Goal: Task Accomplishment & Management: Complete application form

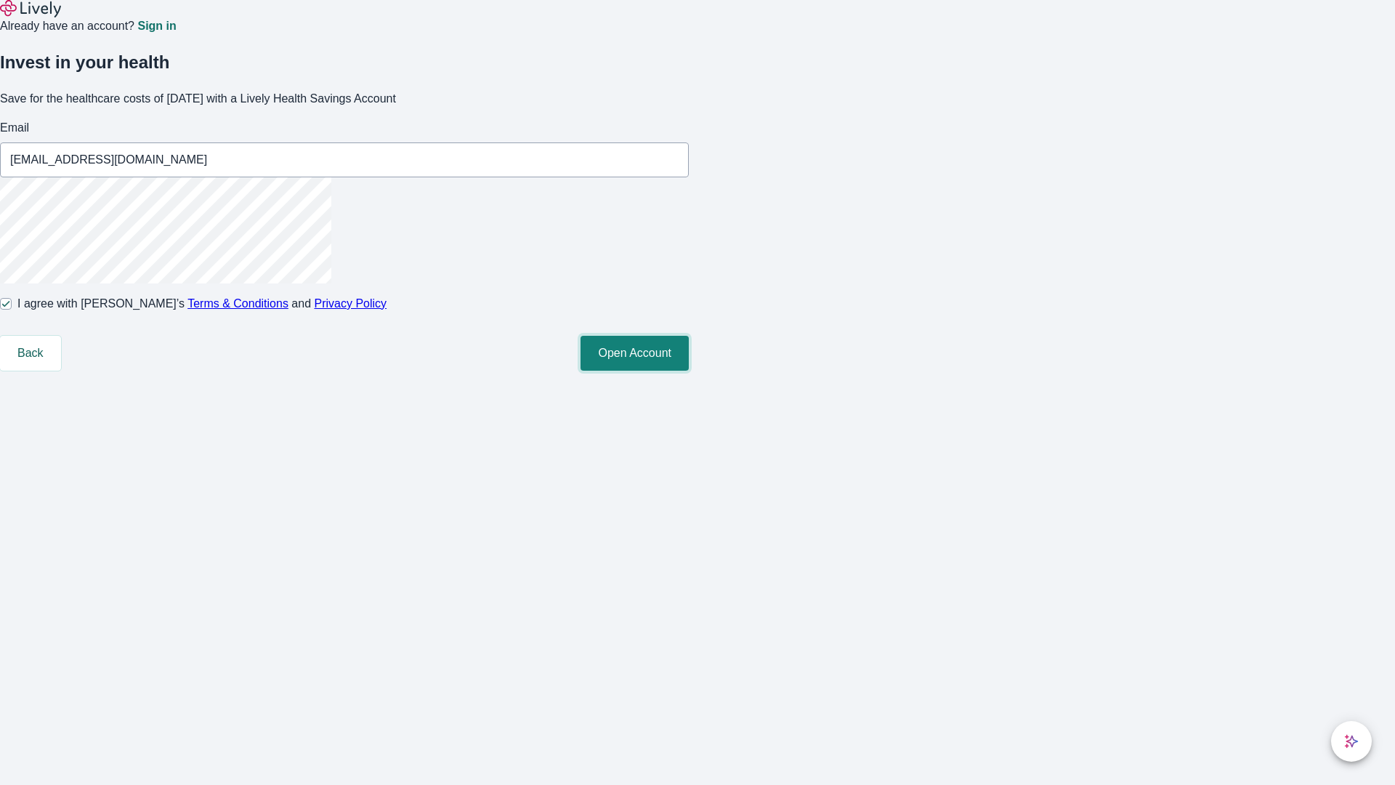
click at [689, 371] on button "Open Account" at bounding box center [635, 353] width 108 height 35
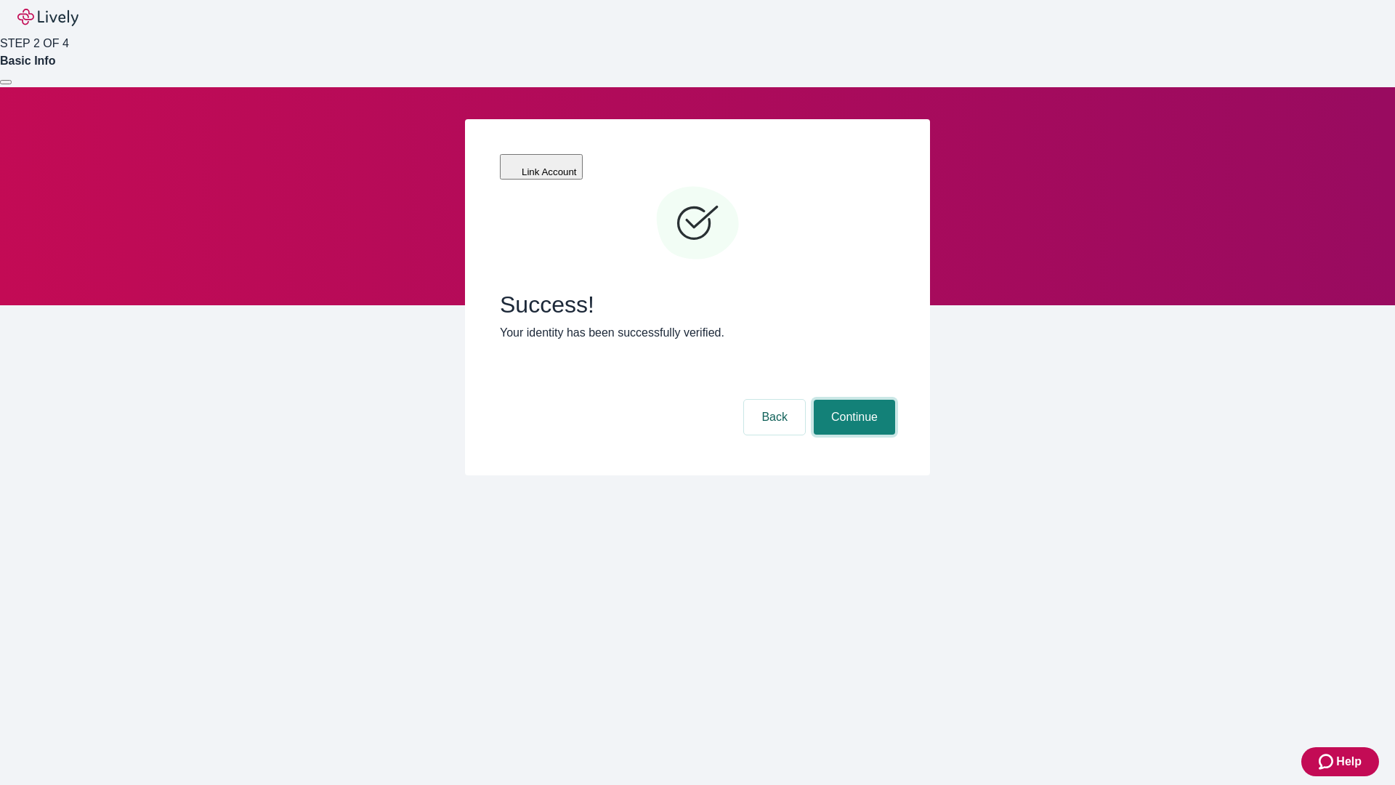
click at [852, 400] on button "Continue" at bounding box center [854, 417] width 81 height 35
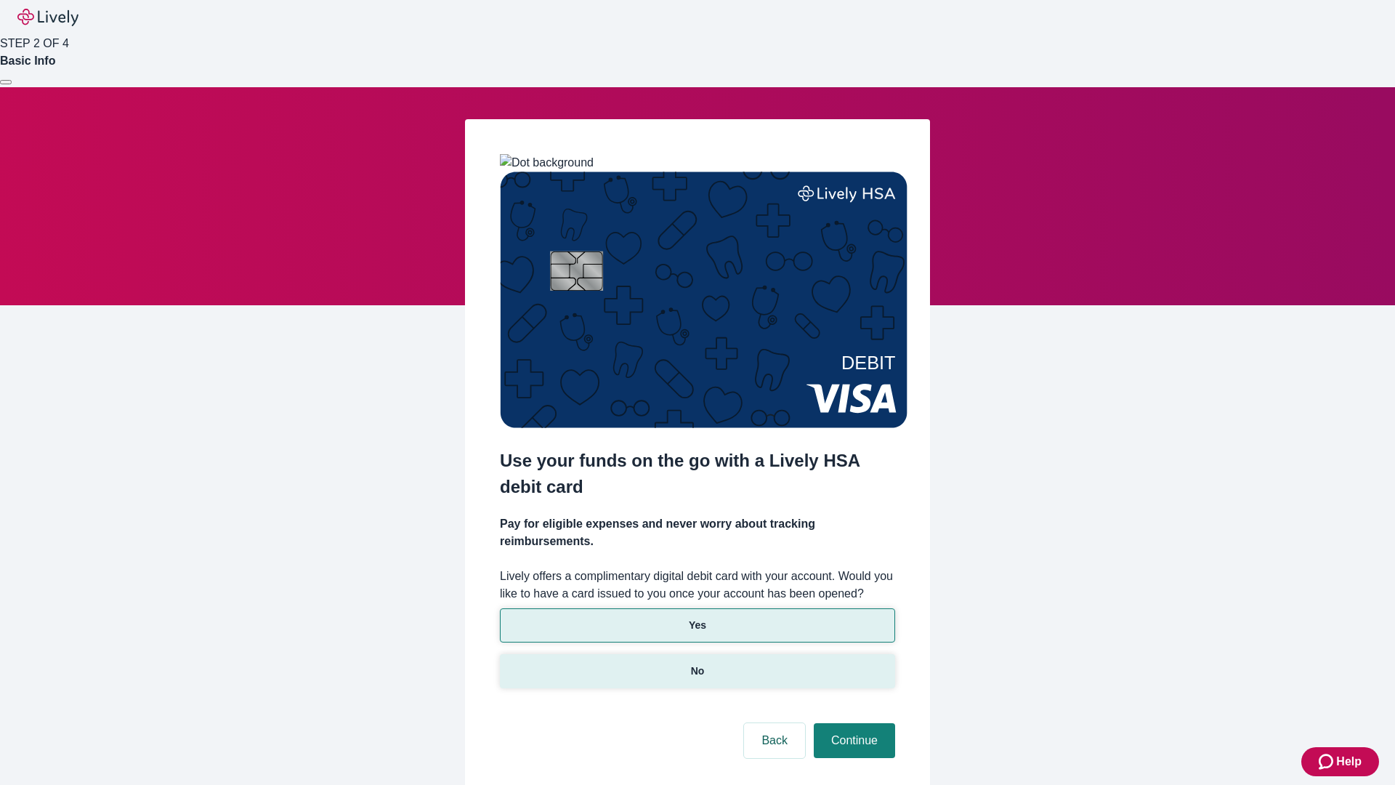
click at [697, 663] on p "No" at bounding box center [698, 670] width 14 height 15
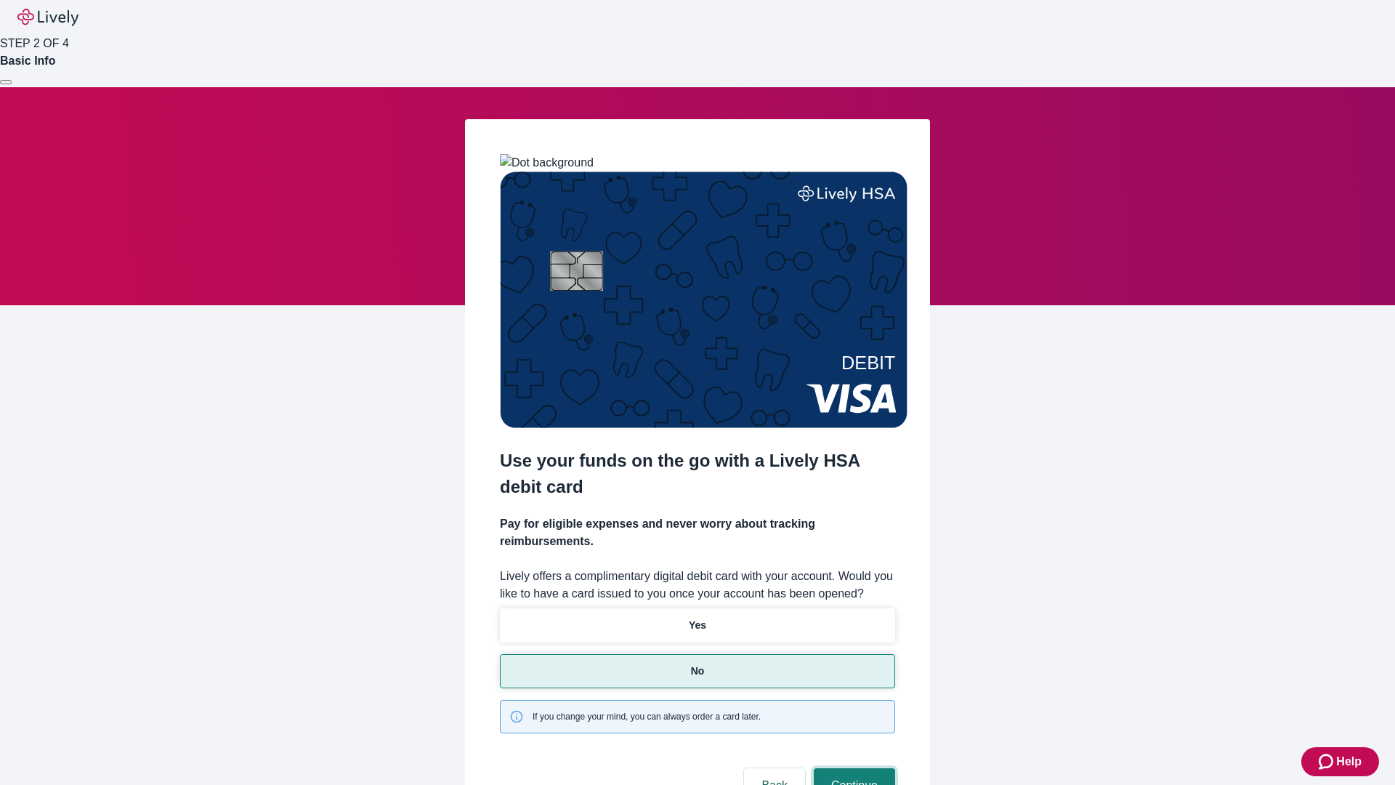
click at [852, 768] on button "Continue" at bounding box center [854, 785] width 81 height 35
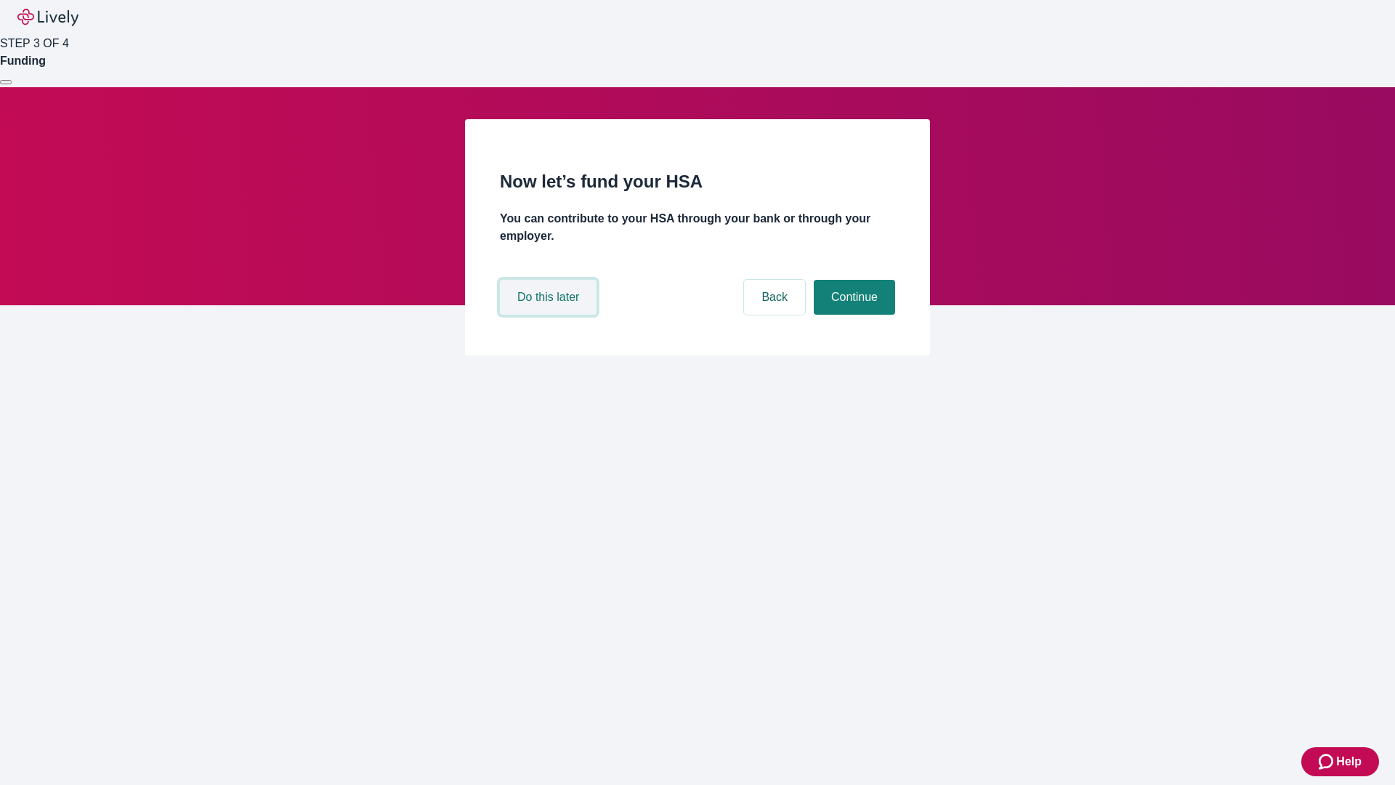
click at [550, 315] on button "Do this later" at bounding box center [548, 297] width 97 height 35
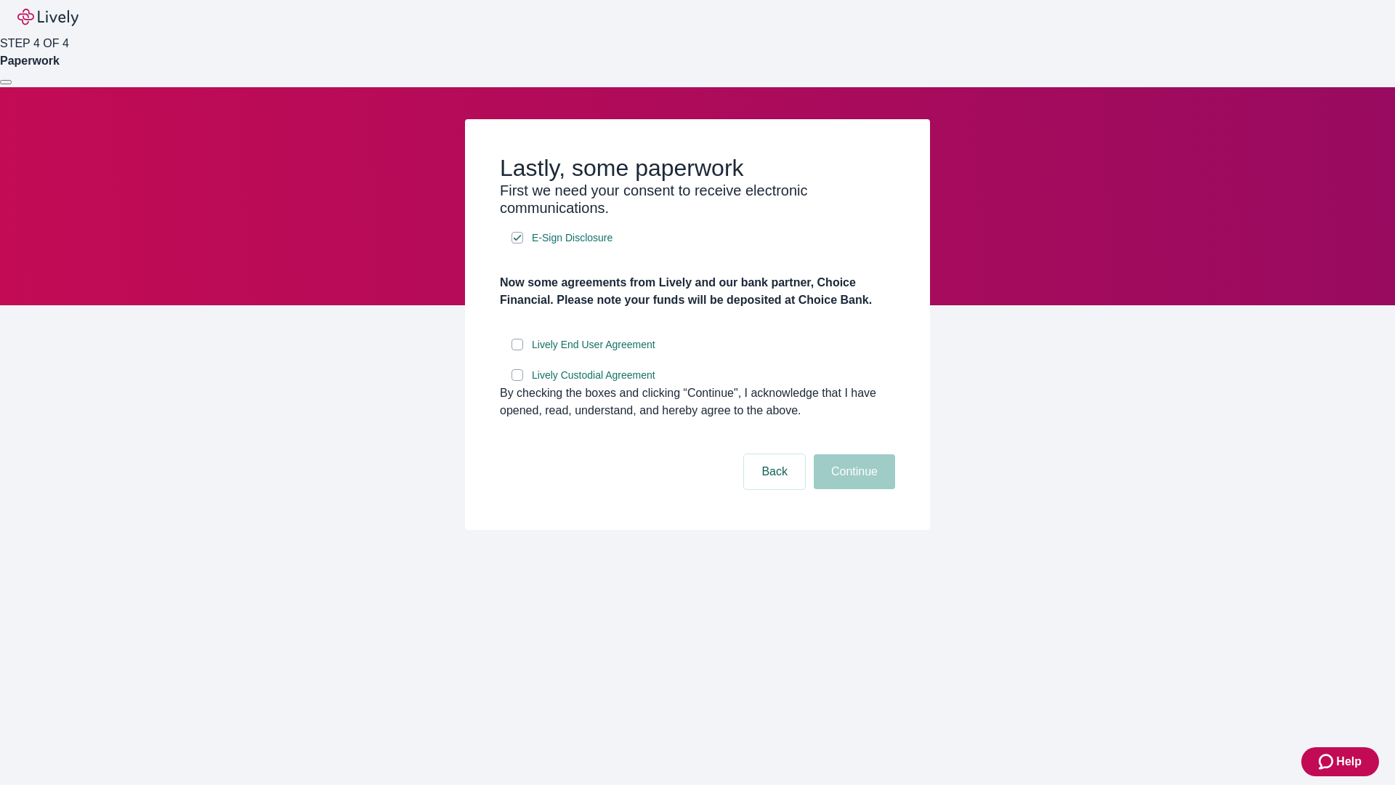
click at [517, 350] on input "Lively End User Agreement" at bounding box center [517, 345] width 12 height 12
checkbox input "true"
click at [517, 381] on input "Lively Custodial Agreement" at bounding box center [517, 375] width 12 height 12
checkbox input "true"
click at [852, 489] on button "Continue" at bounding box center [854, 471] width 81 height 35
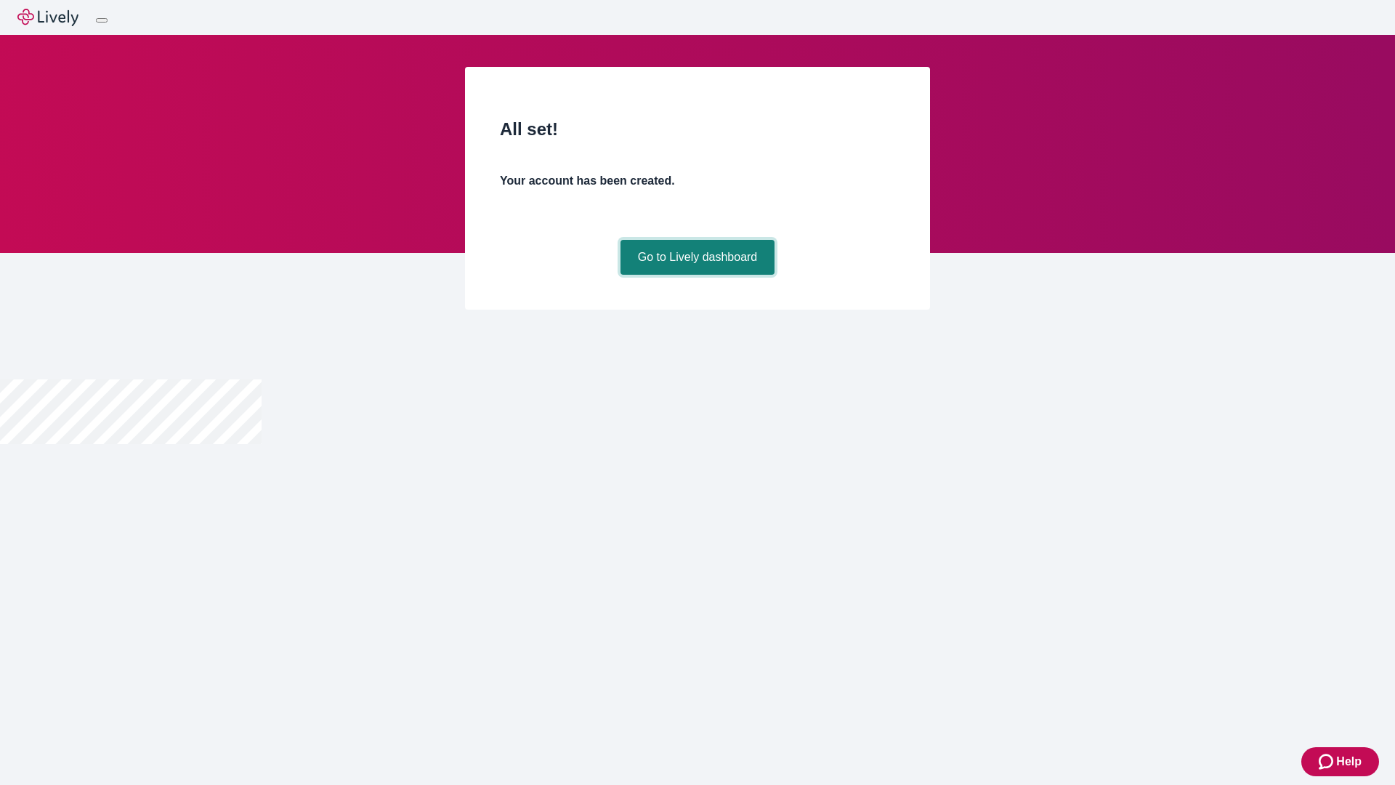
click at [697, 275] on link "Go to Lively dashboard" at bounding box center [697, 257] width 155 height 35
